Goal: Information Seeking & Learning: Check status

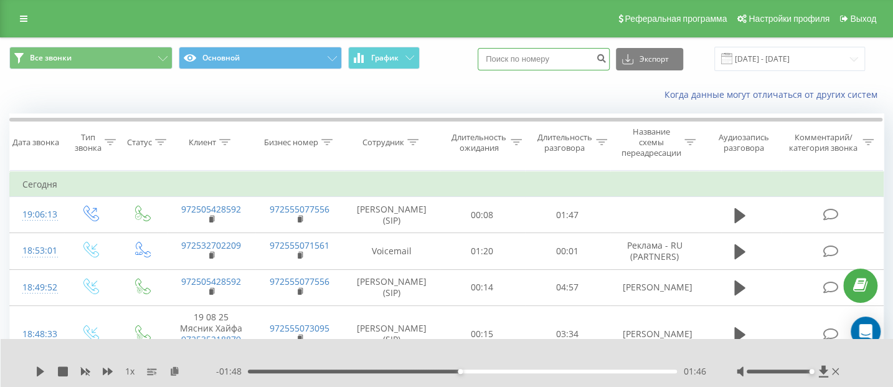
paste input "0559585115"
type input "0559585115"
click at [605, 56] on icon "submit" at bounding box center [601, 56] width 11 height 7
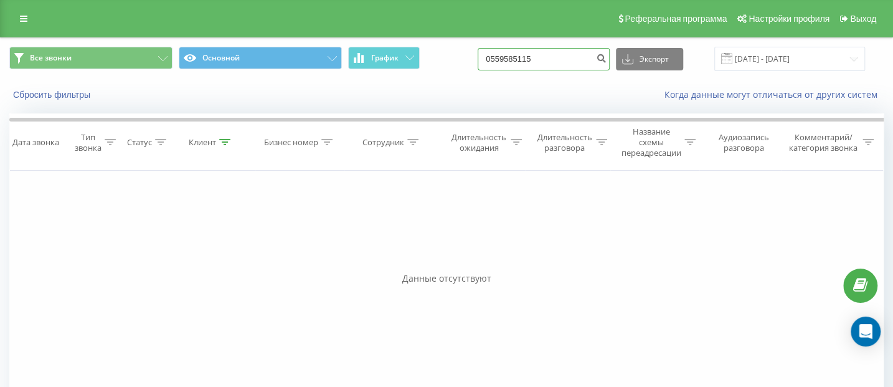
click at [550, 59] on input "0559585115" at bounding box center [544, 59] width 132 height 22
drag, startPoint x: 507, startPoint y: 57, endPoint x: 487, endPoint y: 56, distance: 20.6
click at [487, 56] on input "0559585115" at bounding box center [544, 59] width 132 height 22
type input "559585115"
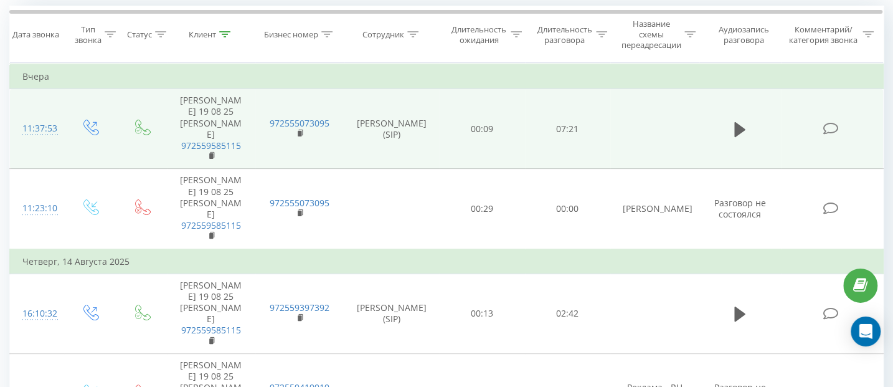
scroll to position [111, 0]
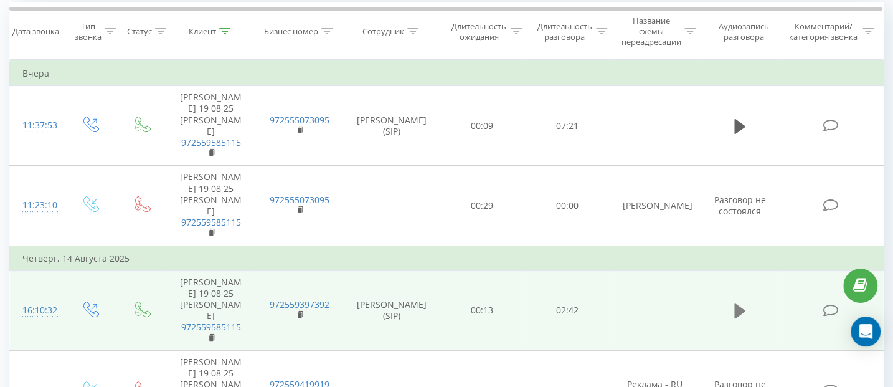
click at [736, 303] on icon at bounding box center [740, 310] width 11 height 15
click at [740, 303] on icon at bounding box center [740, 310] width 11 height 15
drag, startPoint x: 781, startPoint y: 381, endPoint x: 799, endPoint y: 384, distance: 18.3
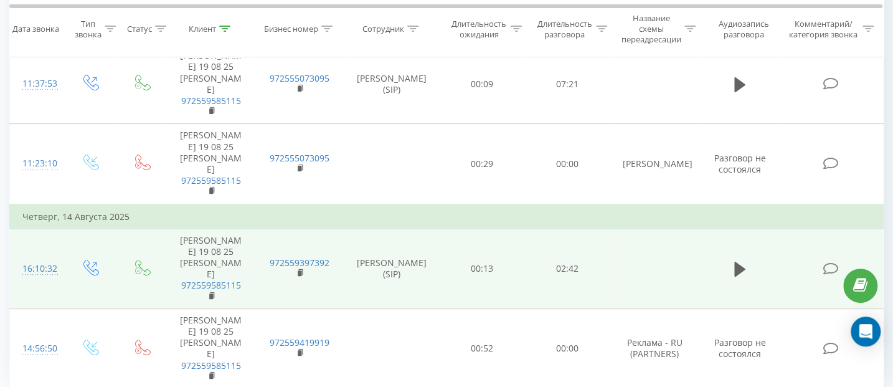
scroll to position [159, 0]
